Goal: Task Accomplishment & Management: Manage account settings

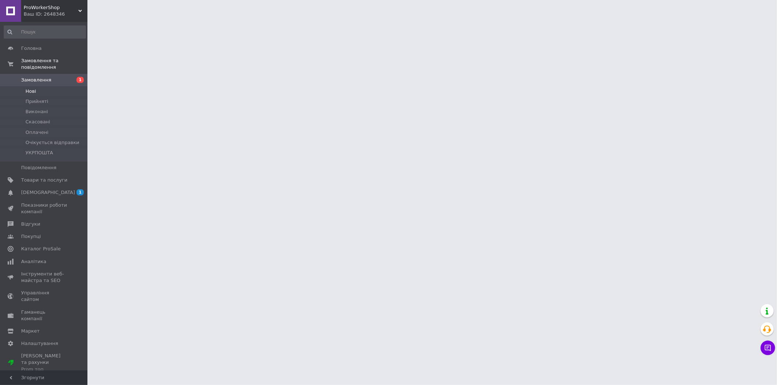
click at [59, 86] on li "Нові" at bounding box center [45, 91] width 90 height 10
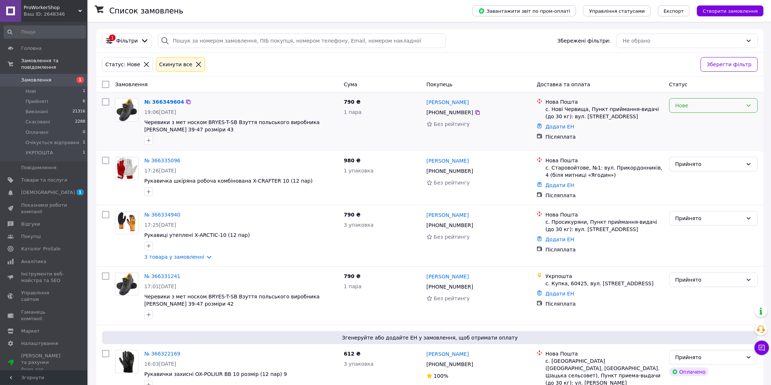
click at [693, 105] on div "Нове" at bounding box center [708, 106] width 67 height 8
click at [688, 123] on li "Прийнято" at bounding box center [714, 121] width 88 height 13
click at [168, 99] on link "№ 366349604" at bounding box center [164, 102] width 40 height 6
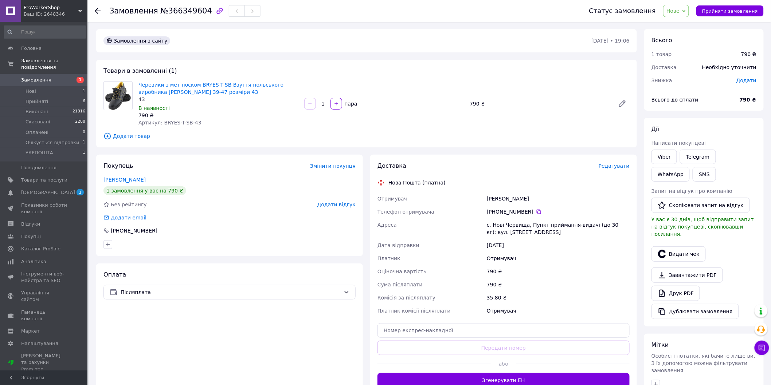
click at [679, 12] on span "Нове" at bounding box center [672, 11] width 13 height 6
click at [684, 26] on li "Прийнято" at bounding box center [693, 25] width 61 height 11
click at [693, 174] on button "SMS" at bounding box center [704, 174] width 23 height 15
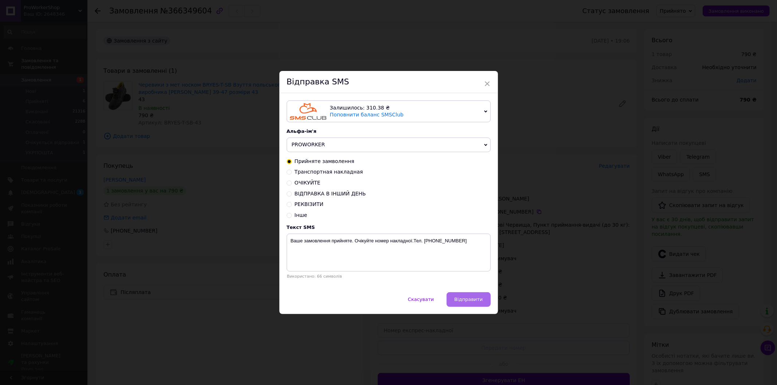
click at [475, 299] on span "Відправити" at bounding box center [468, 299] width 28 height 5
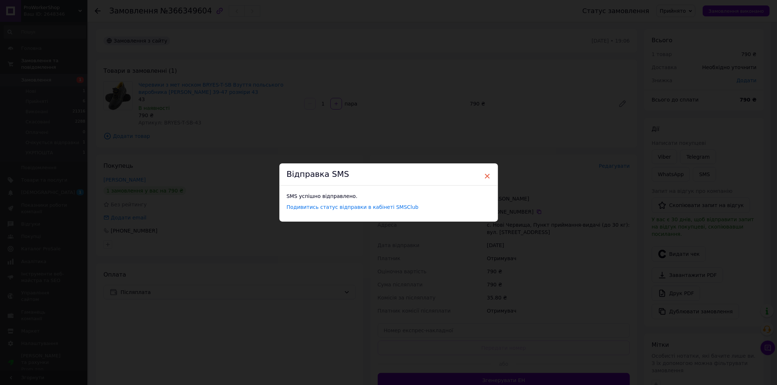
click at [487, 175] on span "×" at bounding box center [487, 176] width 7 height 12
click at [483, 175] on span "×" at bounding box center [484, 176] width 7 height 12
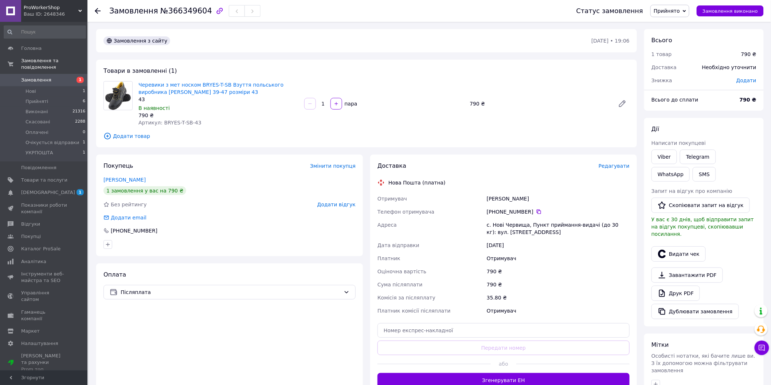
click at [93, 8] on div "Замовлення №366349604 Статус замовлення Прийнято Виконано Скасовано Оплачено Оч…" at bounding box center [428, 11] width 683 height 22
click at [98, 10] on icon at bounding box center [98, 11] width 6 height 6
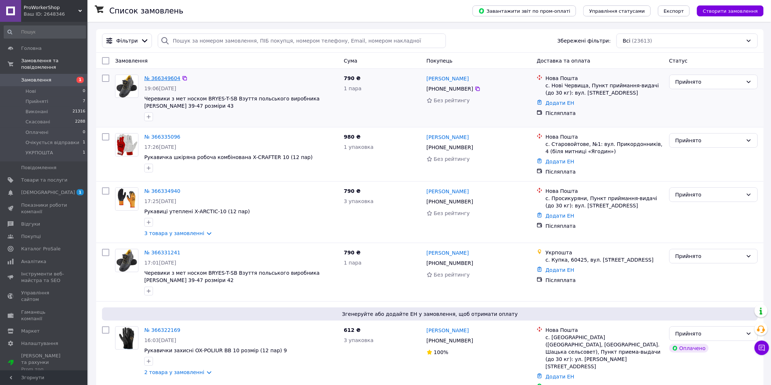
click at [170, 77] on link "№ 366349604" at bounding box center [162, 78] width 36 height 6
